Goal: Task Accomplishment & Management: Manage account settings

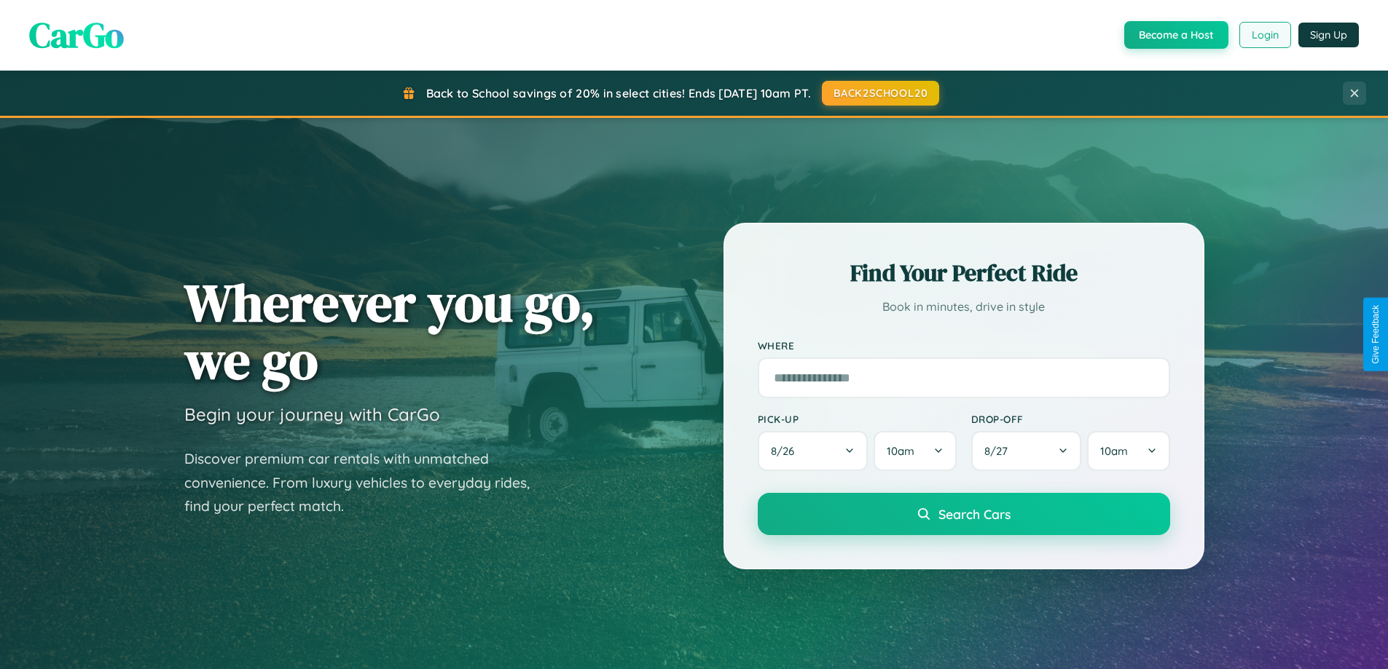
click at [1264, 35] on button "Login" at bounding box center [1265, 35] width 52 height 26
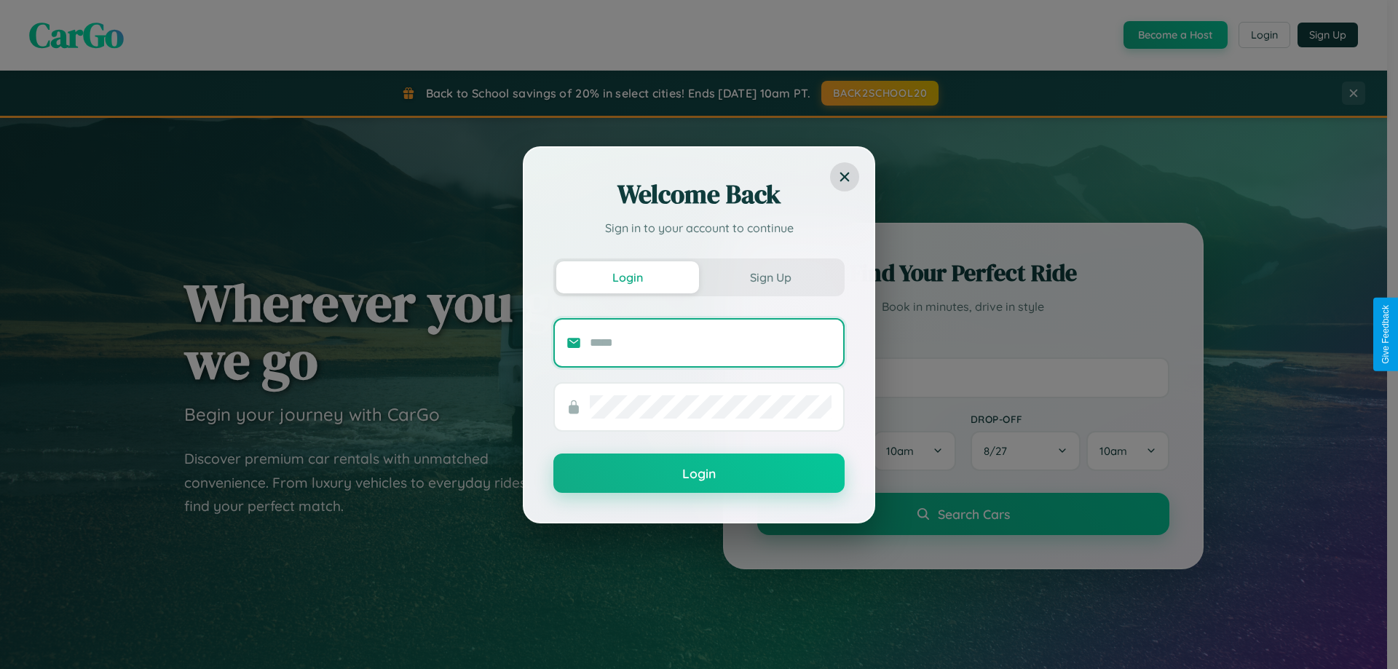
click at [711, 342] on input "text" at bounding box center [711, 342] width 242 height 23
type input "**********"
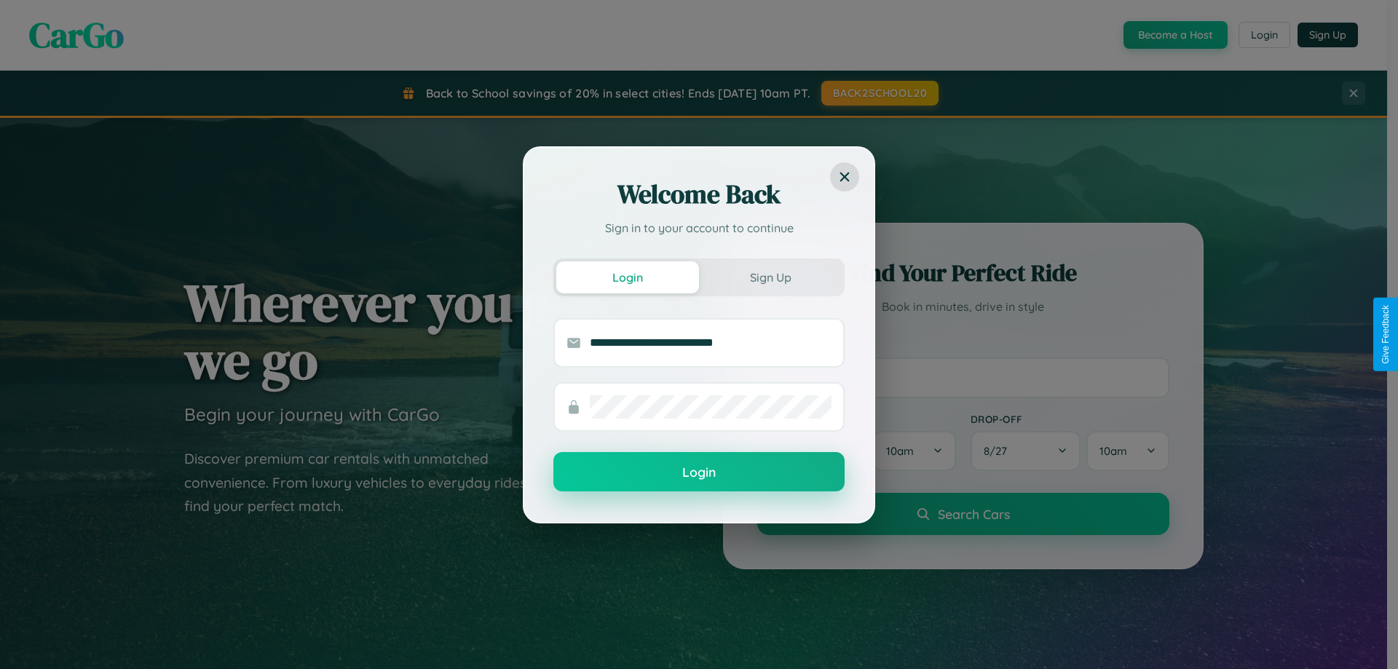
click at [699, 473] on button "Login" at bounding box center [699, 471] width 291 height 39
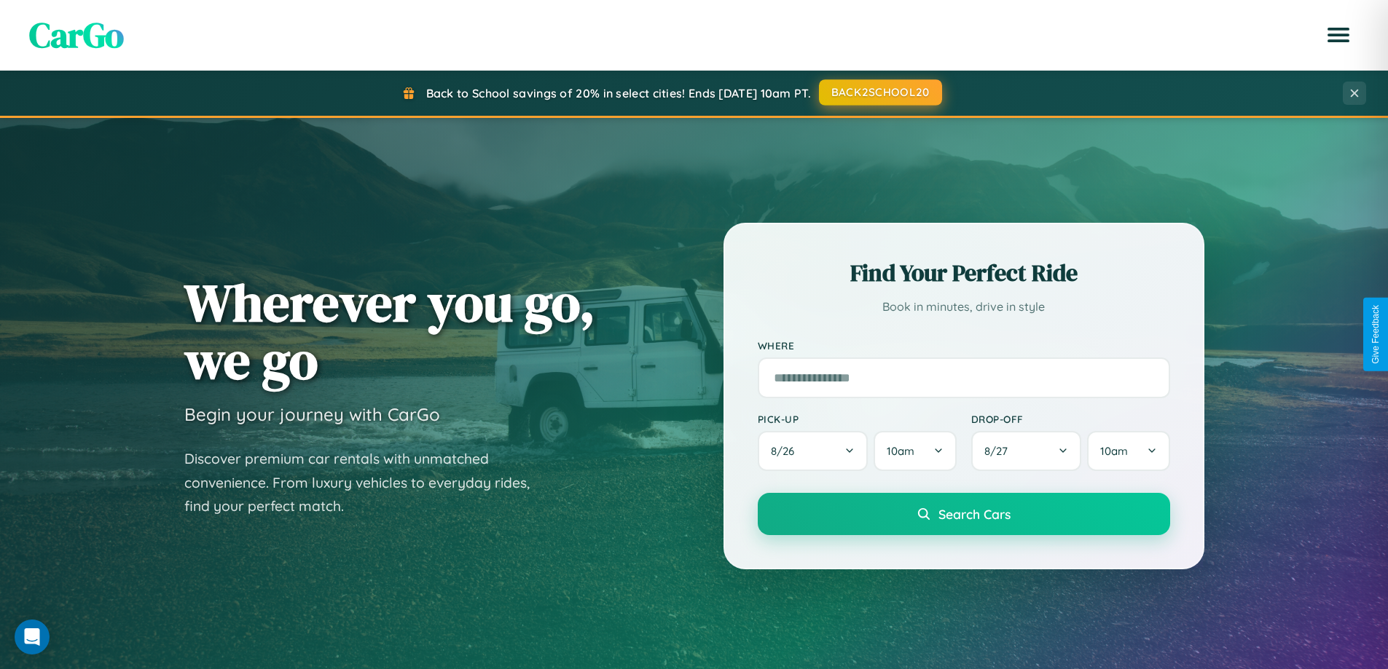
click at [879, 93] on button "BACK2SCHOOL20" at bounding box center [880, 92] width 123 height 26
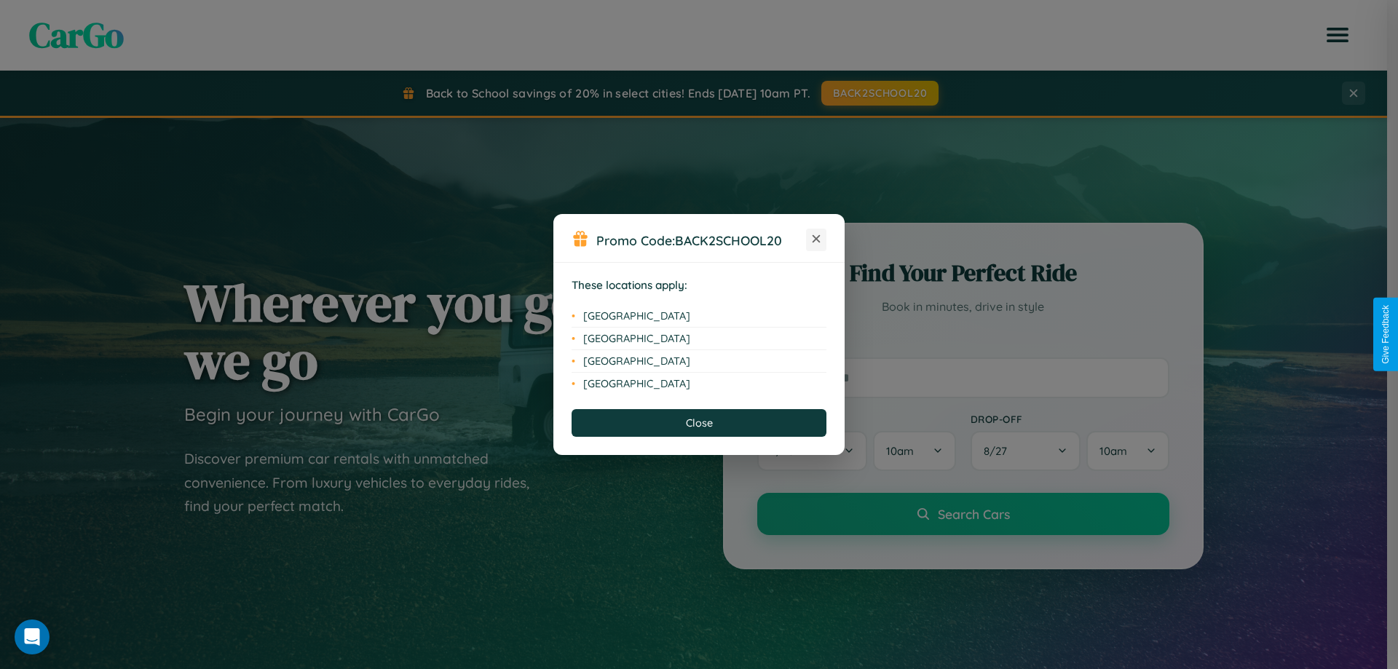
click at [816, 240] on icon at bounding box center [817, 239] width 8 height 8
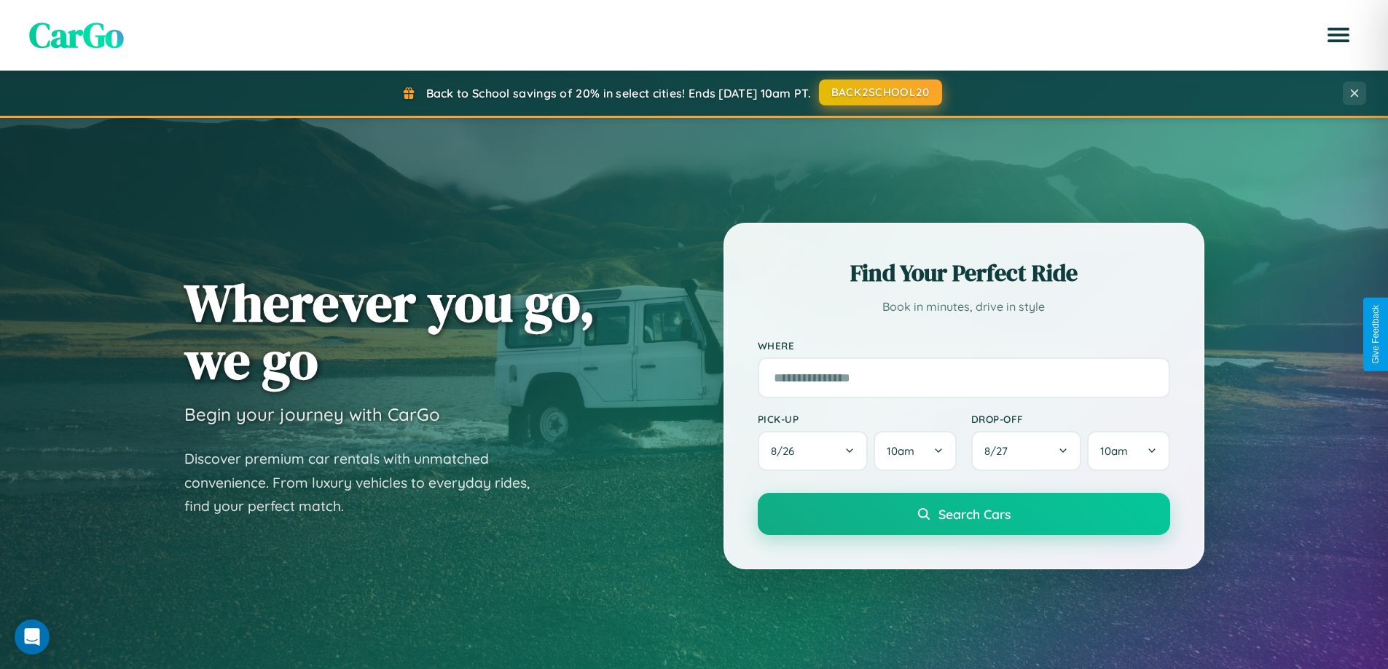
click at [879, 93] on button "BACK2SCHOOL20" at bounding box center [880, 92] width 123 height 26
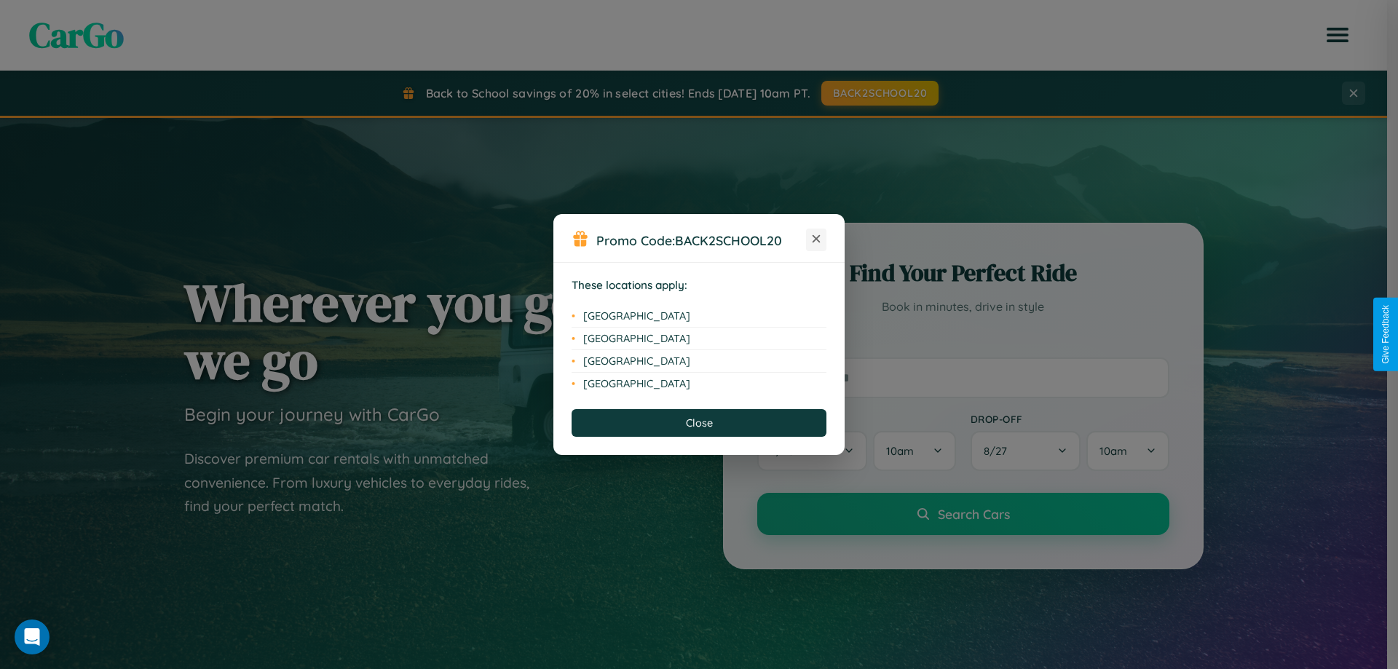
click at [816, 240] on icon at bounding box center [817, 239] width 8 height 8
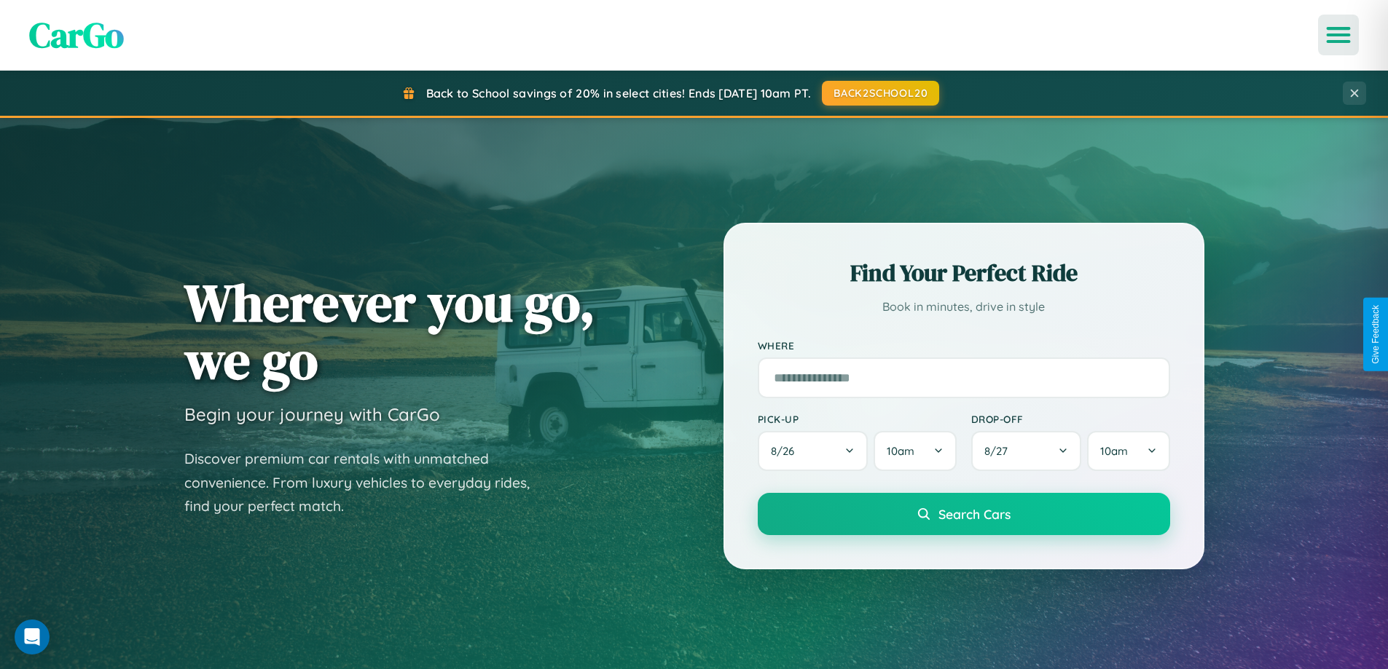
click at [1338, 35] on icon "Open menu" at bounding box center [1338, 34] width 21 height 13
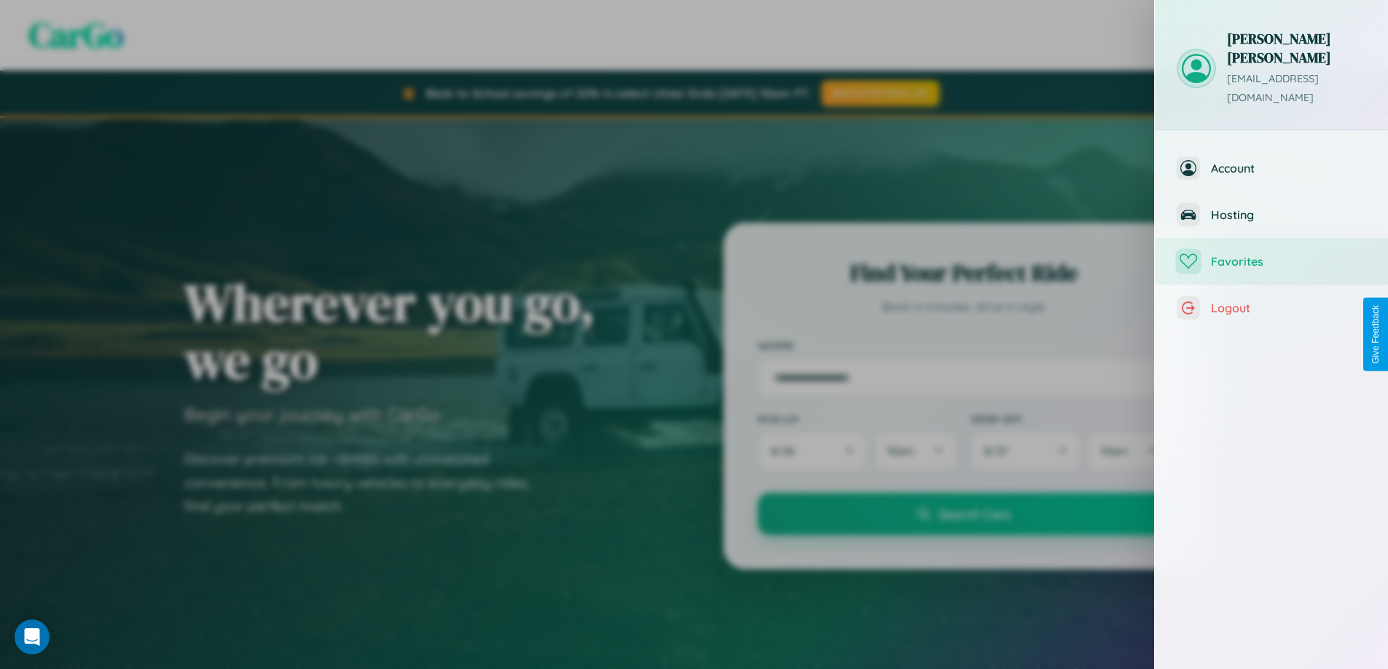
click at [1271, 254] on span "Favorites" at bounding box center [1288, 261] width 155 height 15
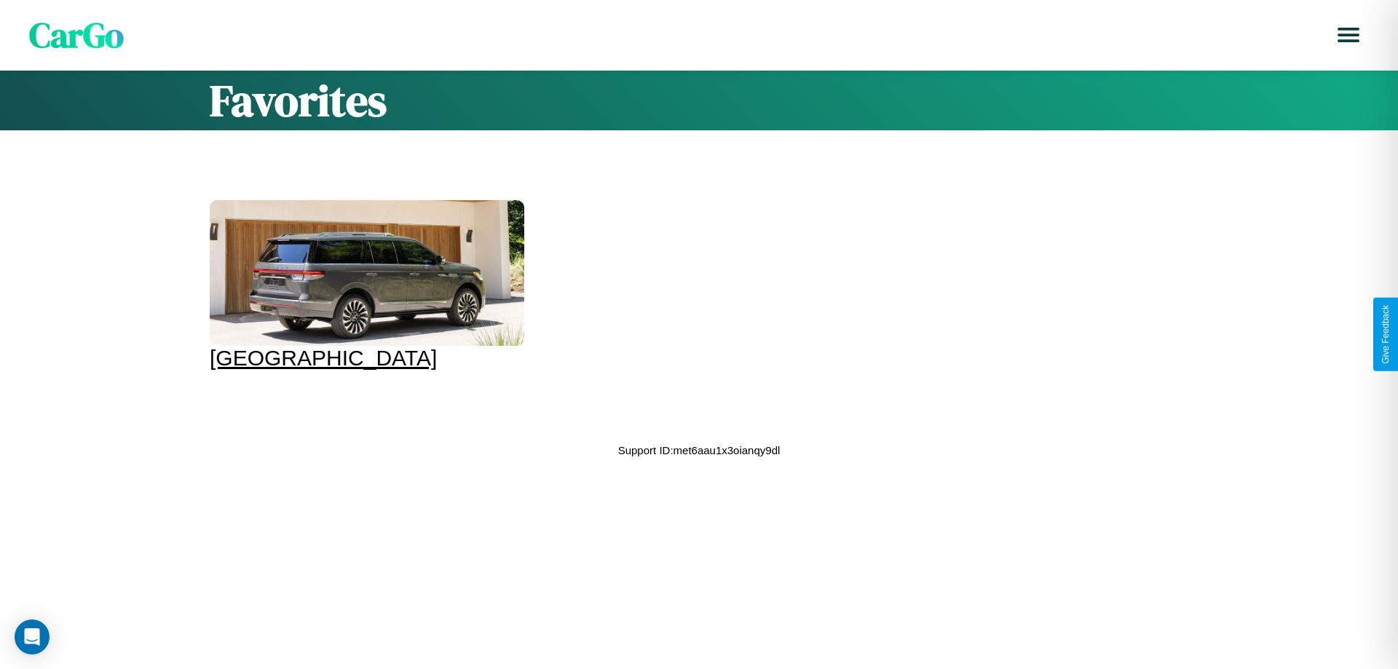
click at [365, 286] on div at bounding box center [367, 273] width 315 height 146
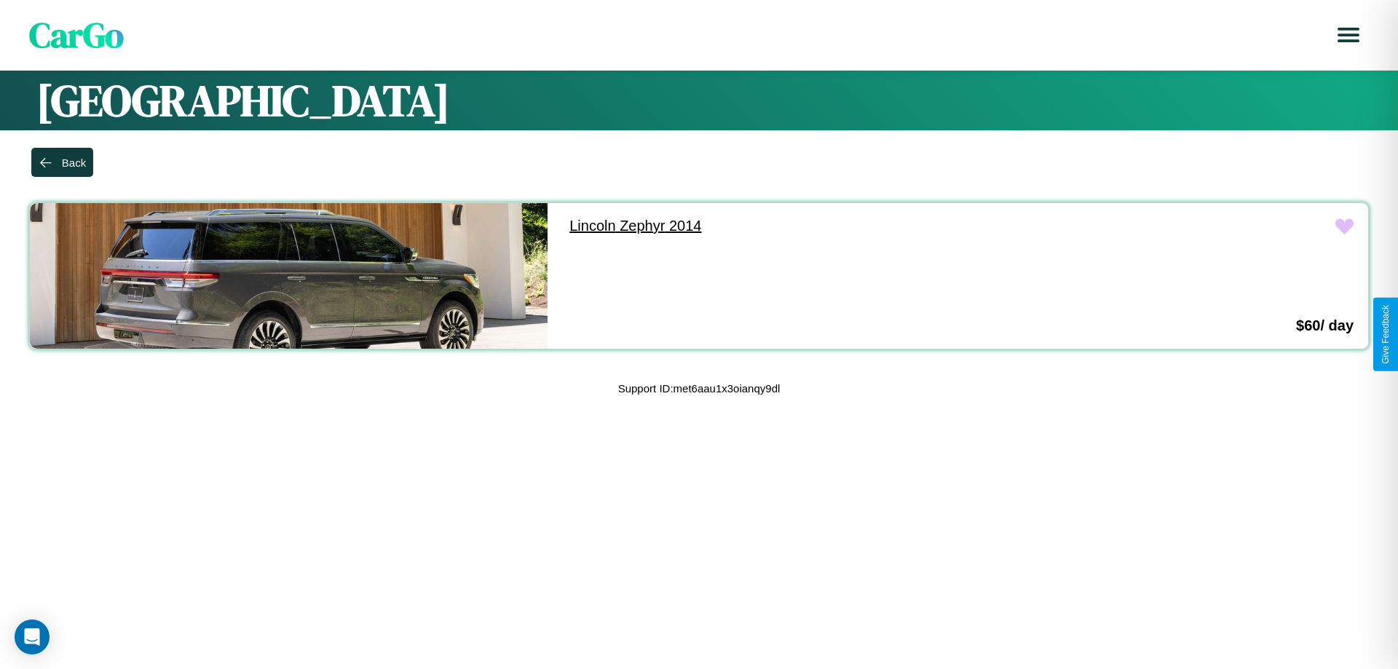
click at [807, 226] on link "Lincoln Zephyr 2014" at bounding box center [814, 226] width 518 height 46
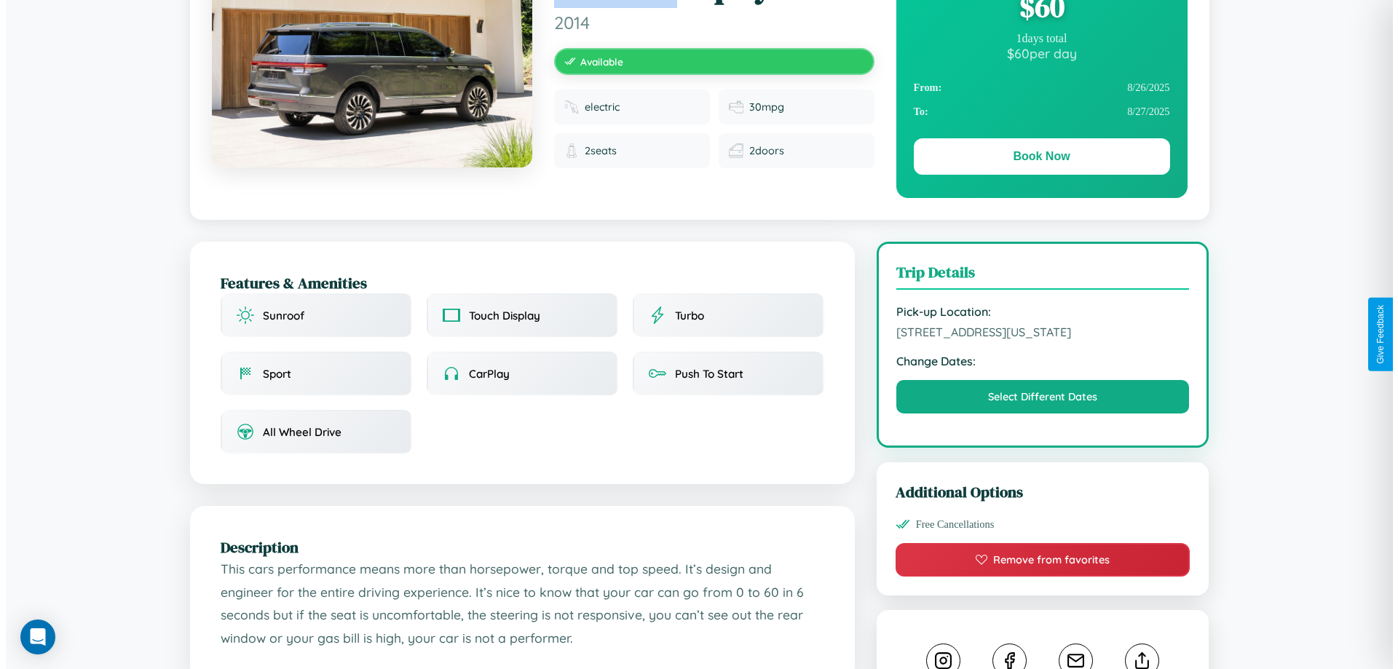
scroll to position [393, 0]
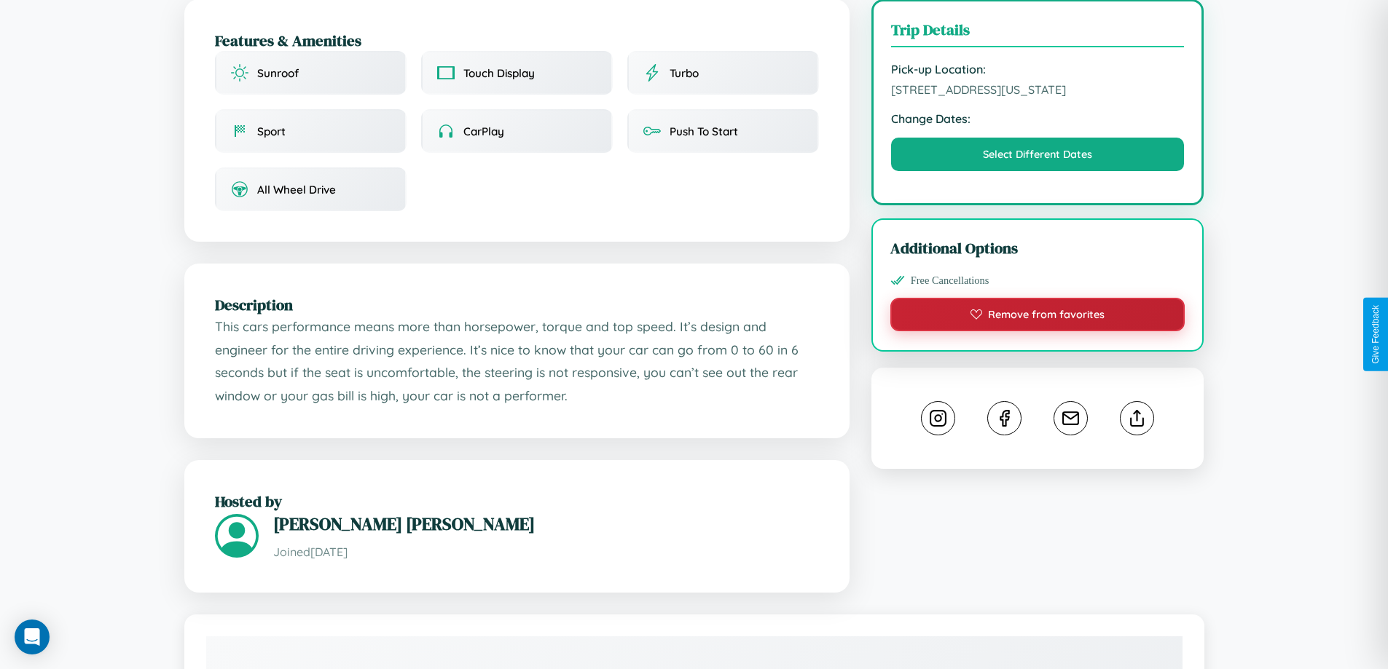
click at [1037, 331] on button "Remove from favorites" at bounding box center [1037, 315] width 295 height 34
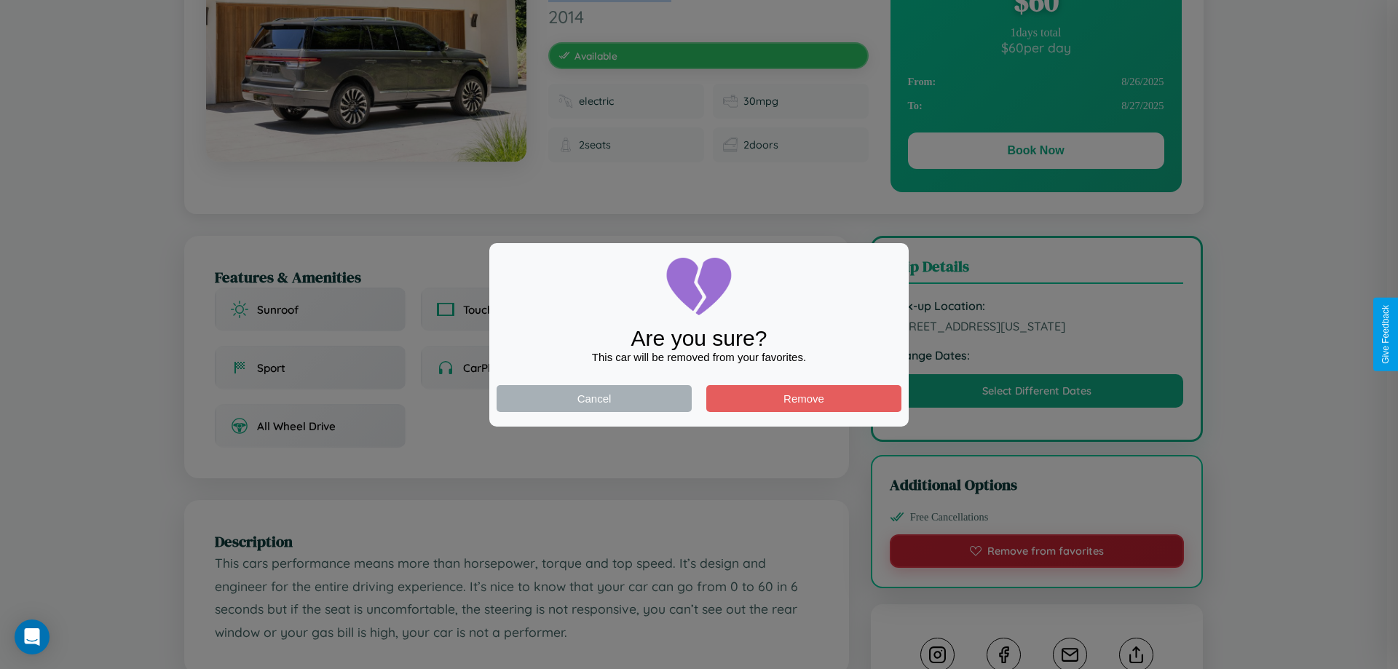
scroll to position [0, 0]
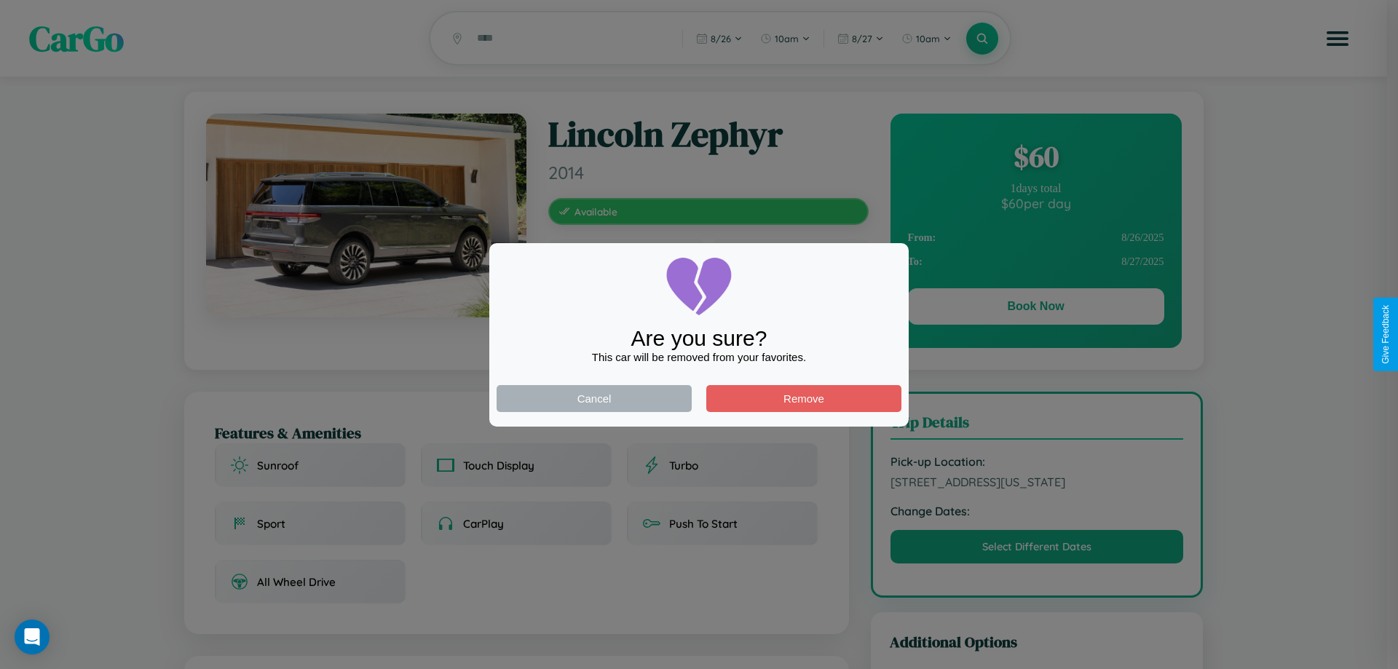
click at [1036, 309] on div at bounding box center [699, 334] width 1398 height 669
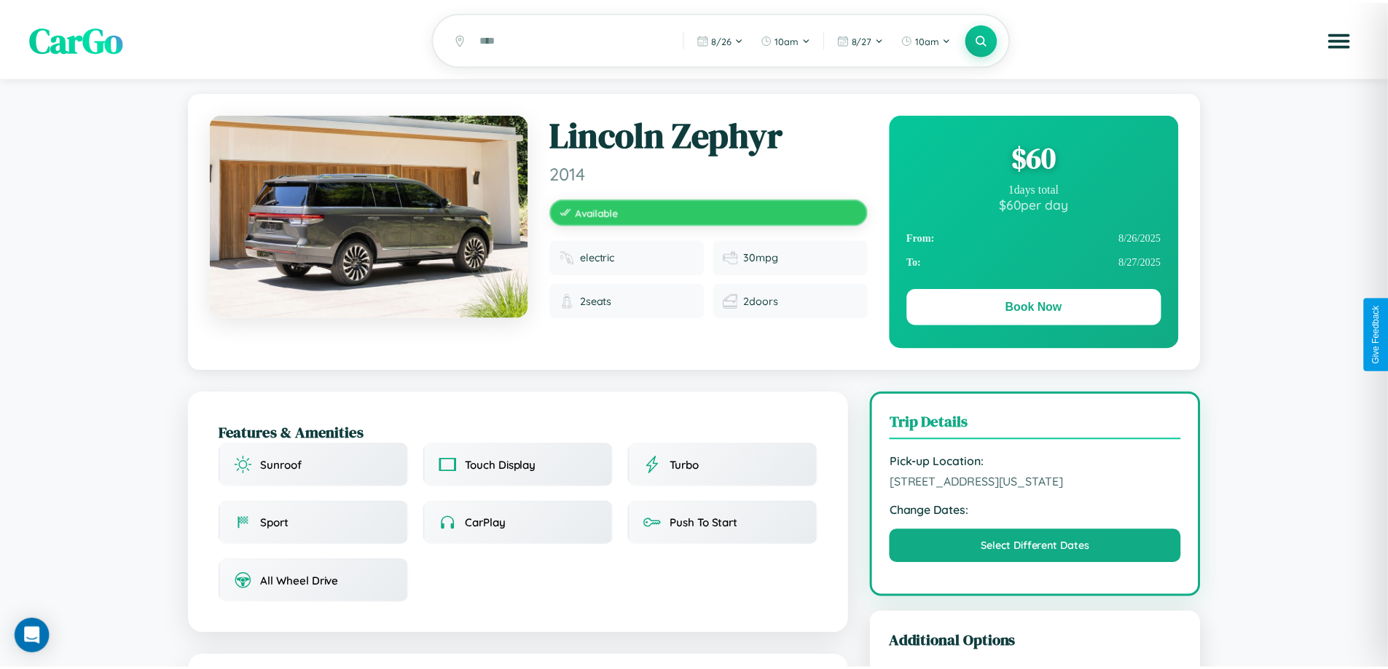
scroll to position [393, 0]
